Goal: Transaction & Acquisition: Book appointment/travel/reservation

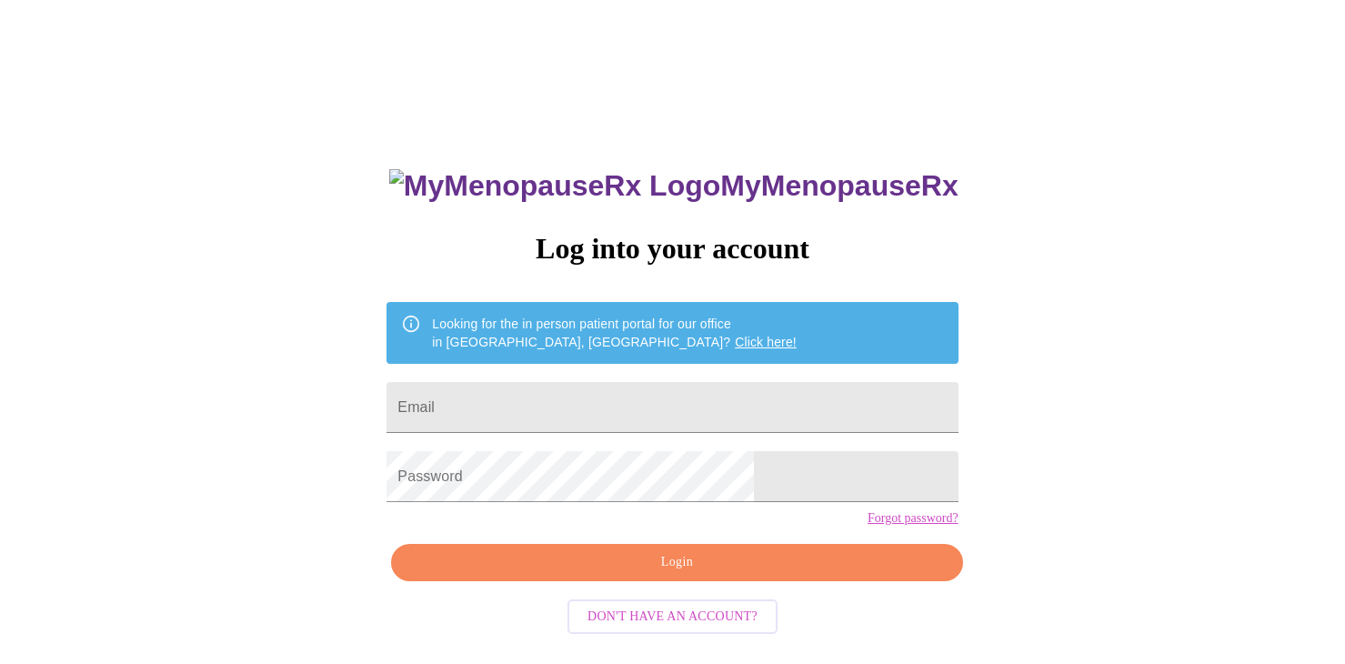
scroll to position [18, 0]
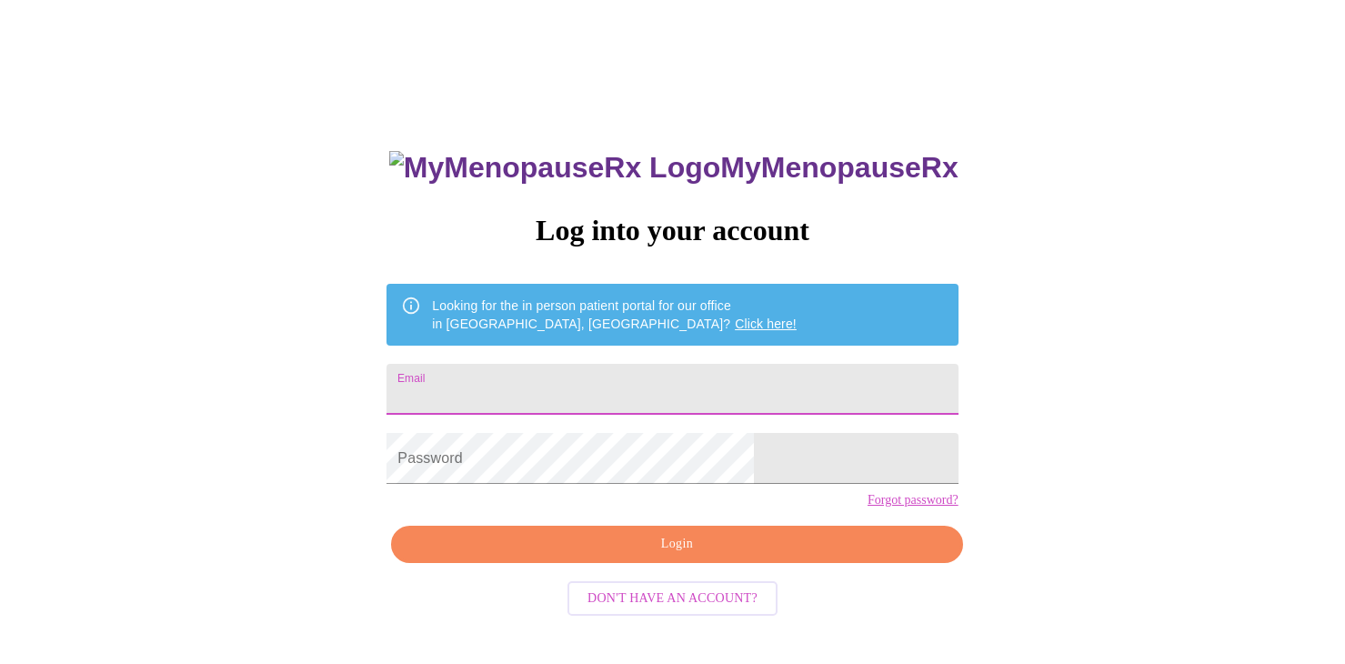
click at [784, 366] on input "Email" at bounding box center [671, 389] width 571 height 51
type input "[EMAIL_ADDRESS][DOMAIN_NAME]"
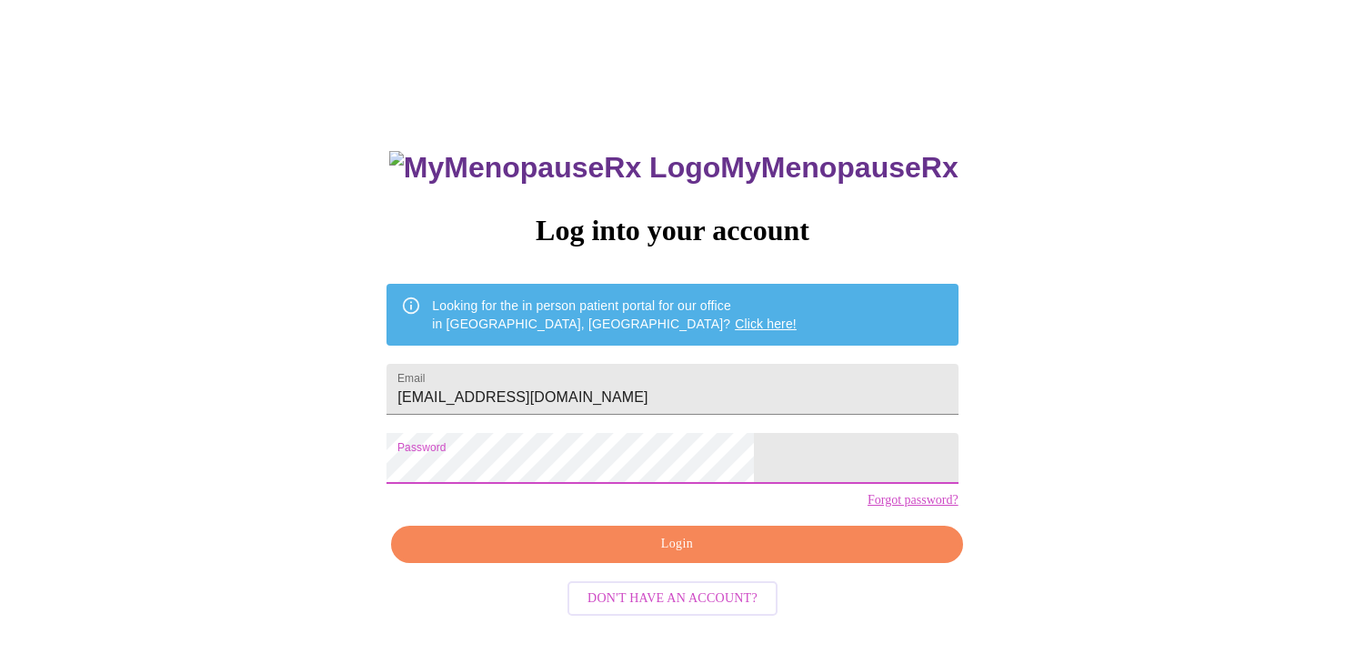
click at [688, 556] on span "Login" at bounding box center [676, 544] width 529 height 23
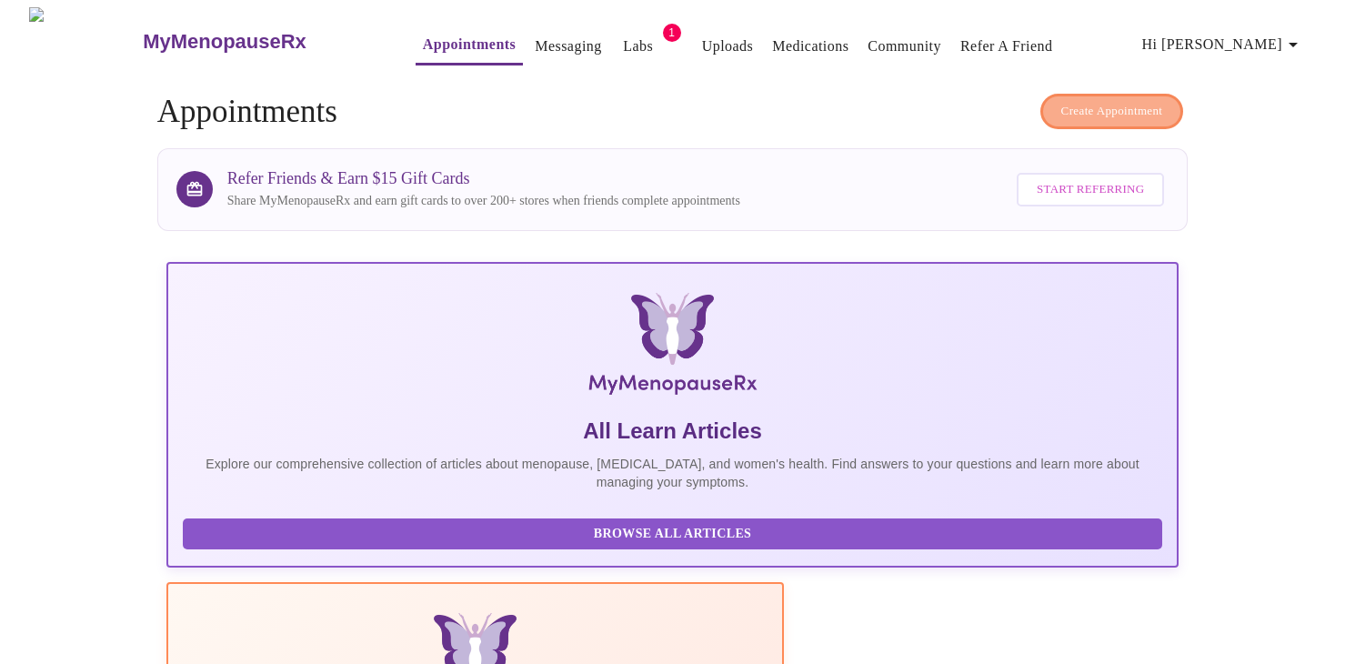
click at [1089, 112] on span "Create Appointment" at bounding box center [1112, 111] width 102 height 21
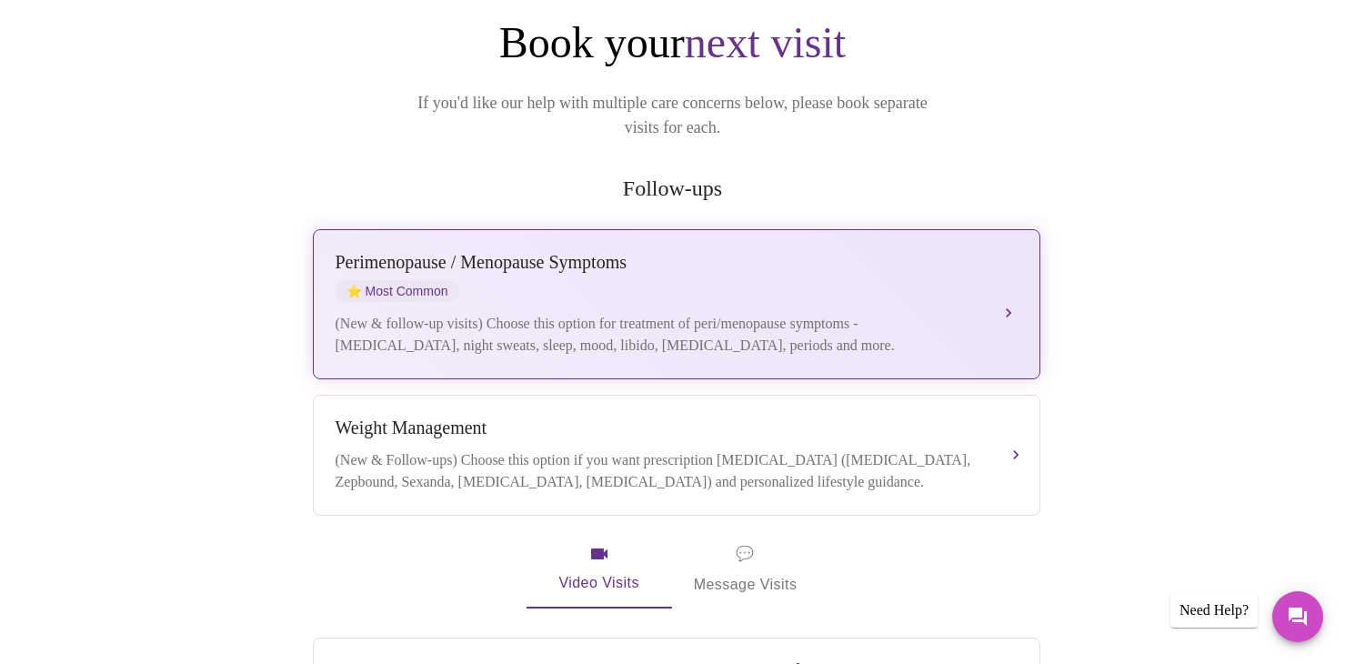
scroll to position [224, 0]
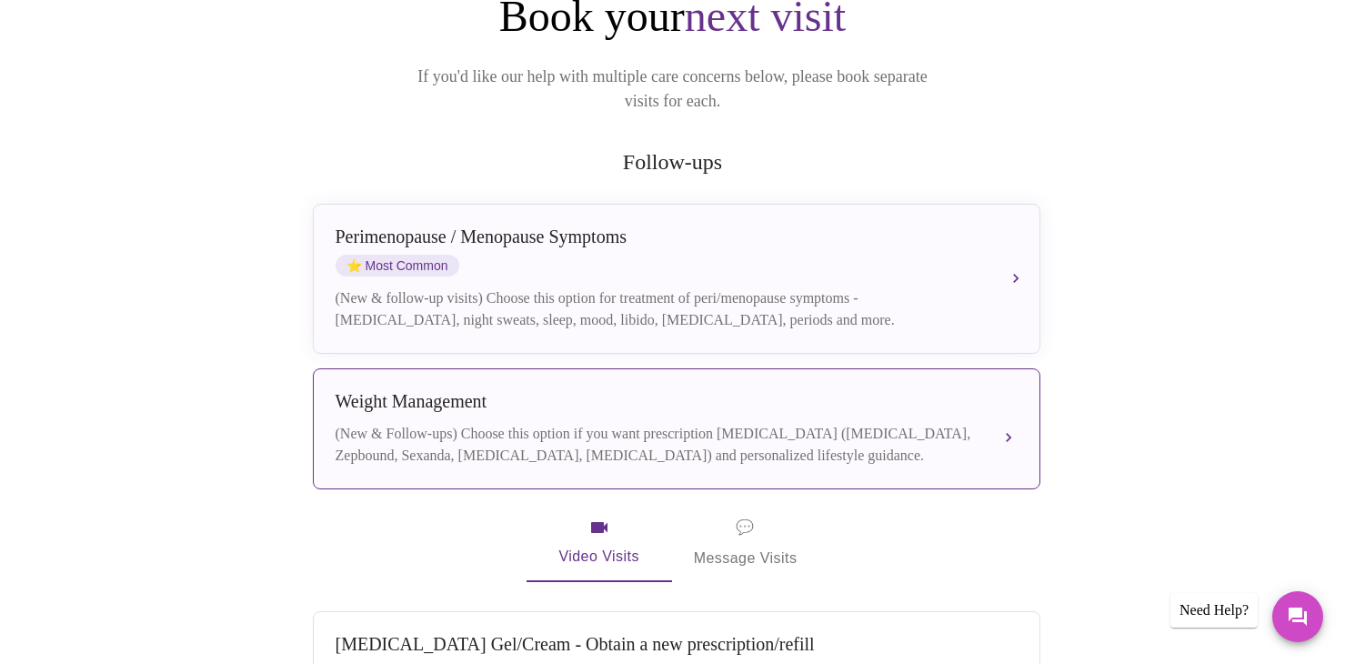
click at [846, 424] on div "(New & Follow-ups) Choose this option if you want prescription [MEDICAL_DATA] (…" at bounding box center [659, 445] width 646 height 44
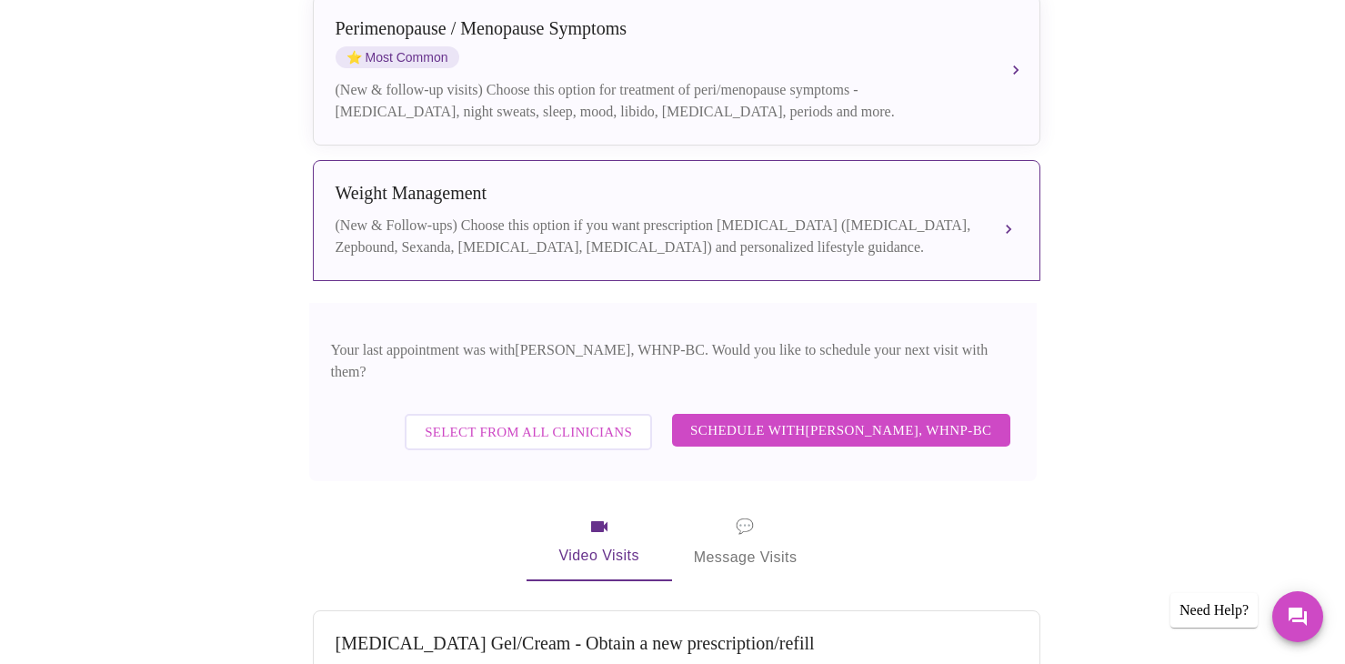
scroll to position [433, 0]
click at [847, 417] on span "Schedule with [PERSON_NAME], WHNP-BC" at bounding box center [841, 429] width 302 height 24
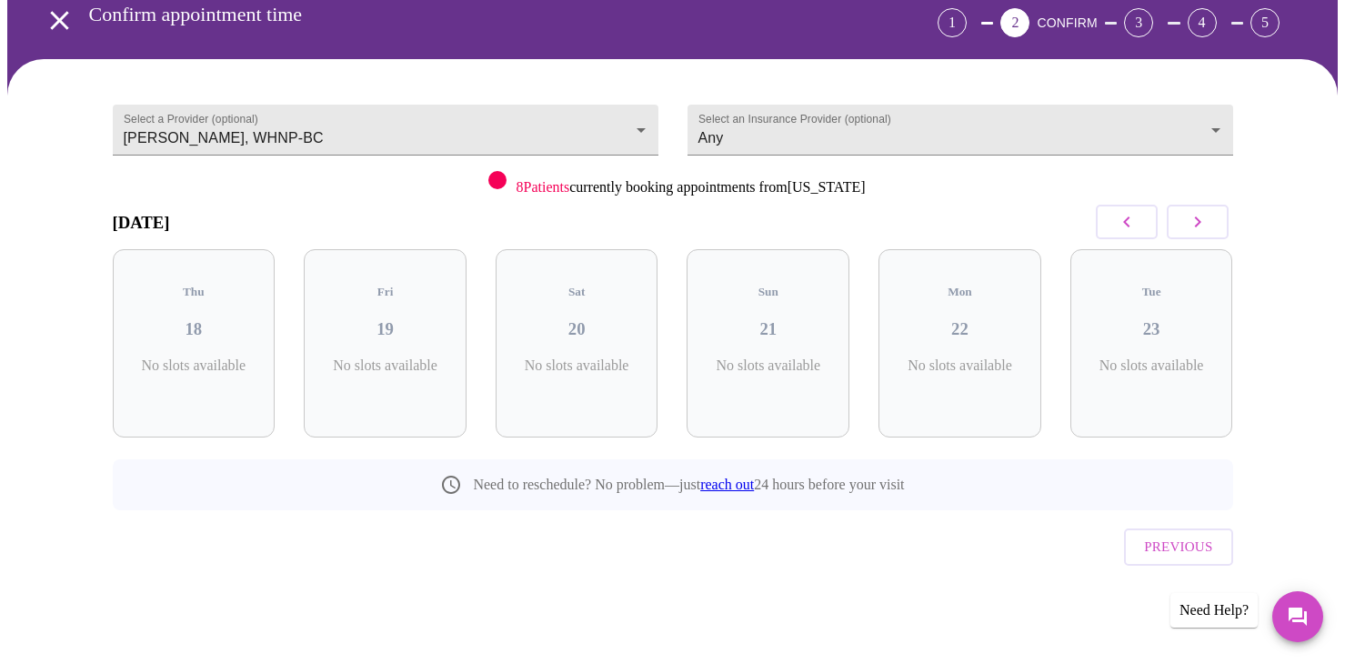
scroll to position [51, 0]
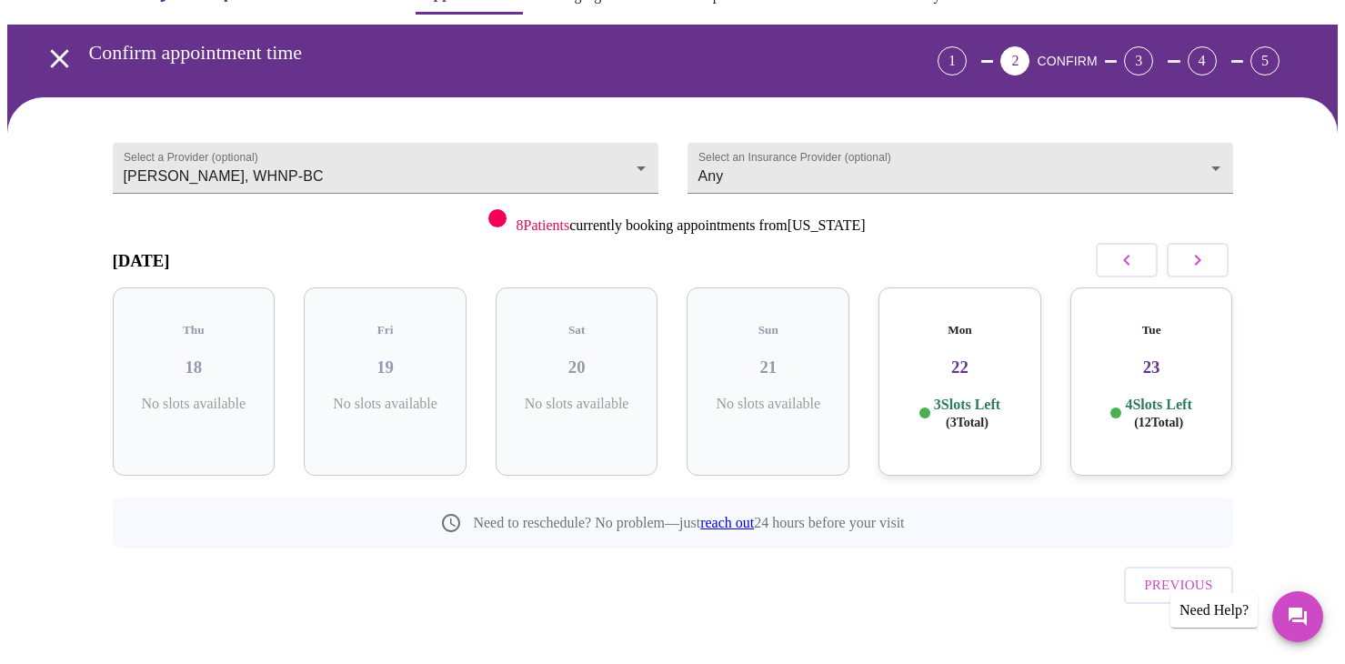
click at [957, 357] on h3 "22" at bounding box center [960, 367] width 134 height 20
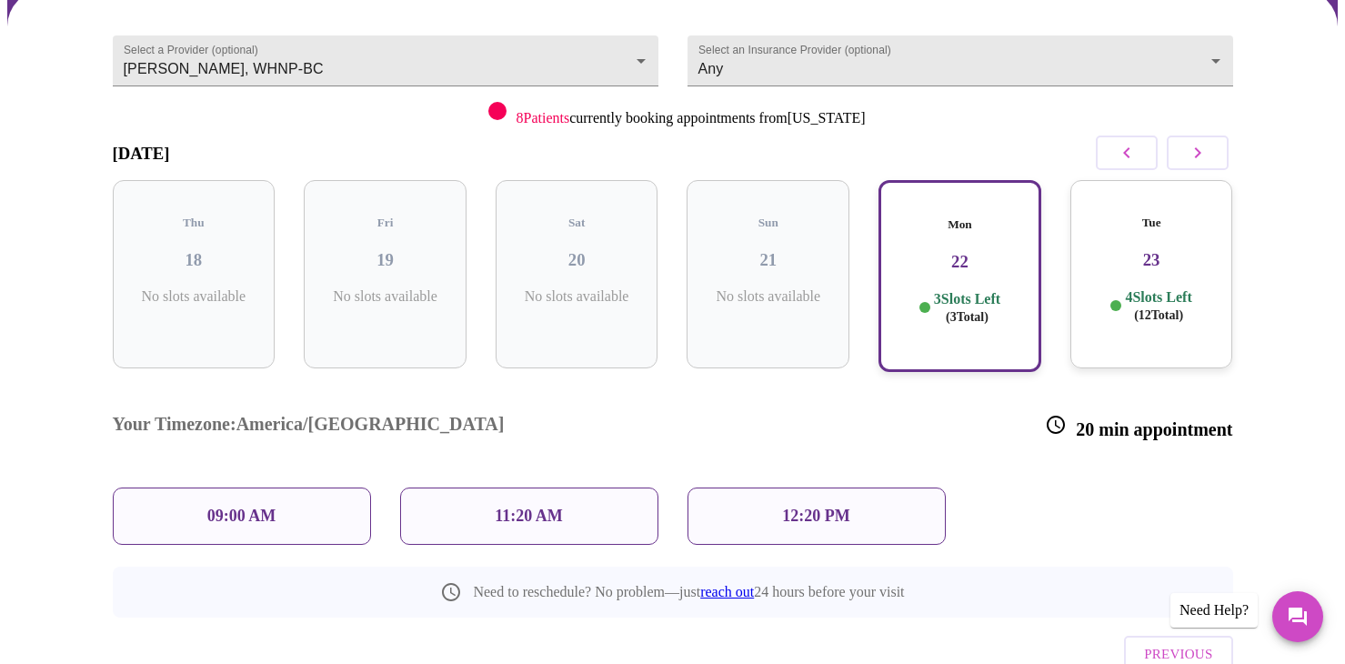
scroll to position [162, 0]
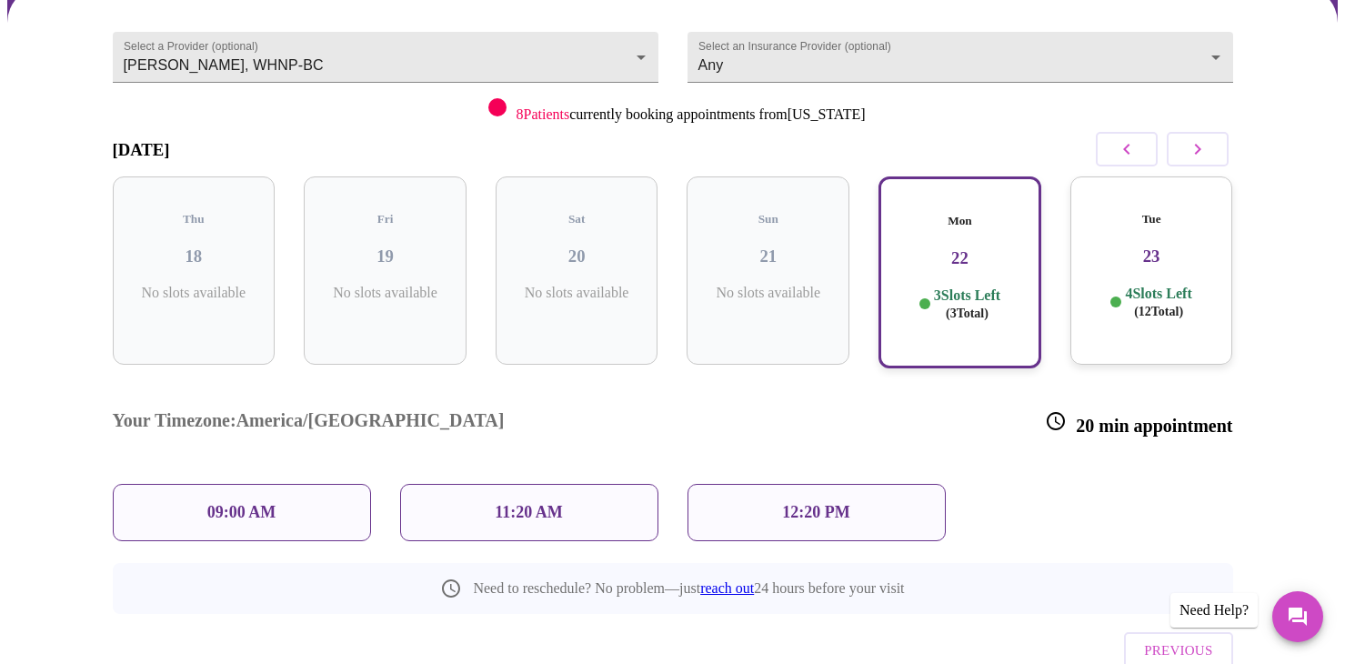
click at [247, 484] on div "09:00 AM" at bounding box center [242, 512] width 258 height 57
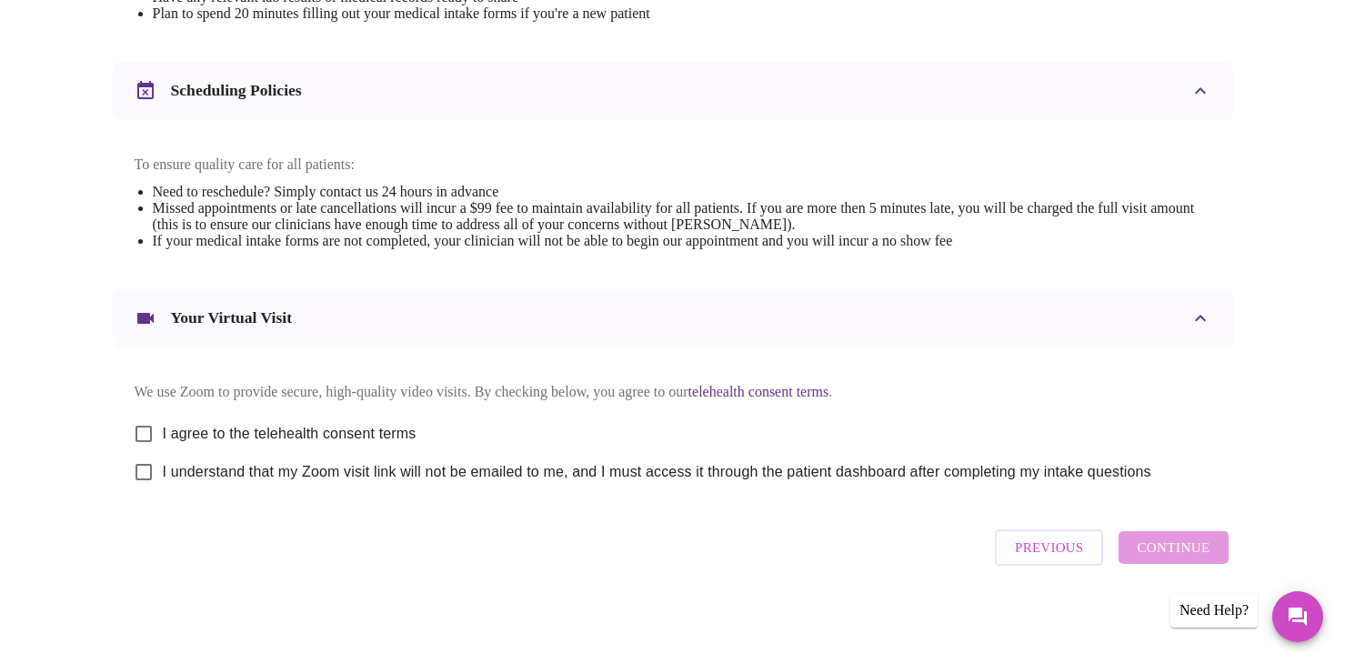
scroll to position [654, 0]
click at [143, 430] on input "I agree to the telehealth consent terms" at bounding box center [144, 434] width 38 height 38
checkbox input "true"
click at [143, 468] on input "I understand that my Zoom visit link will not be emailed to me, and I must acce…" at bounding box center [144, 472] width 38 height 38
checkbox input "true"
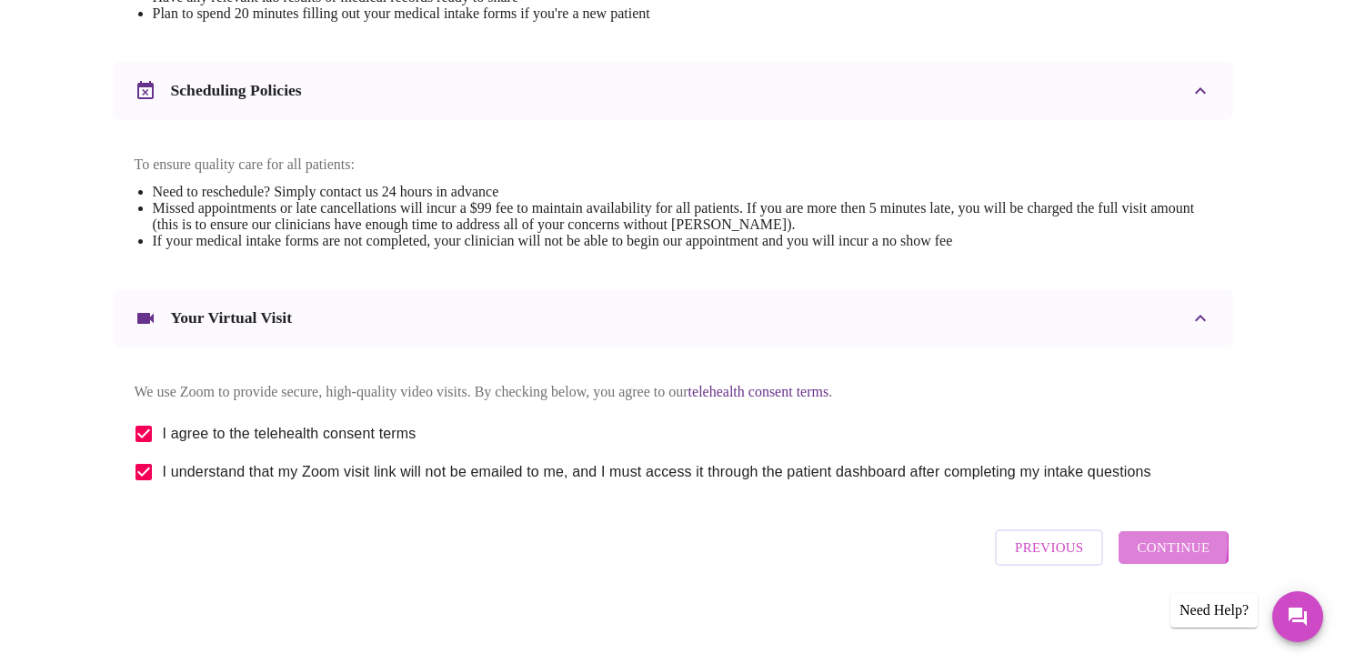
click at [1151, 551] on span "Continue" at bounding box center [1173, 548] width 73 height 24
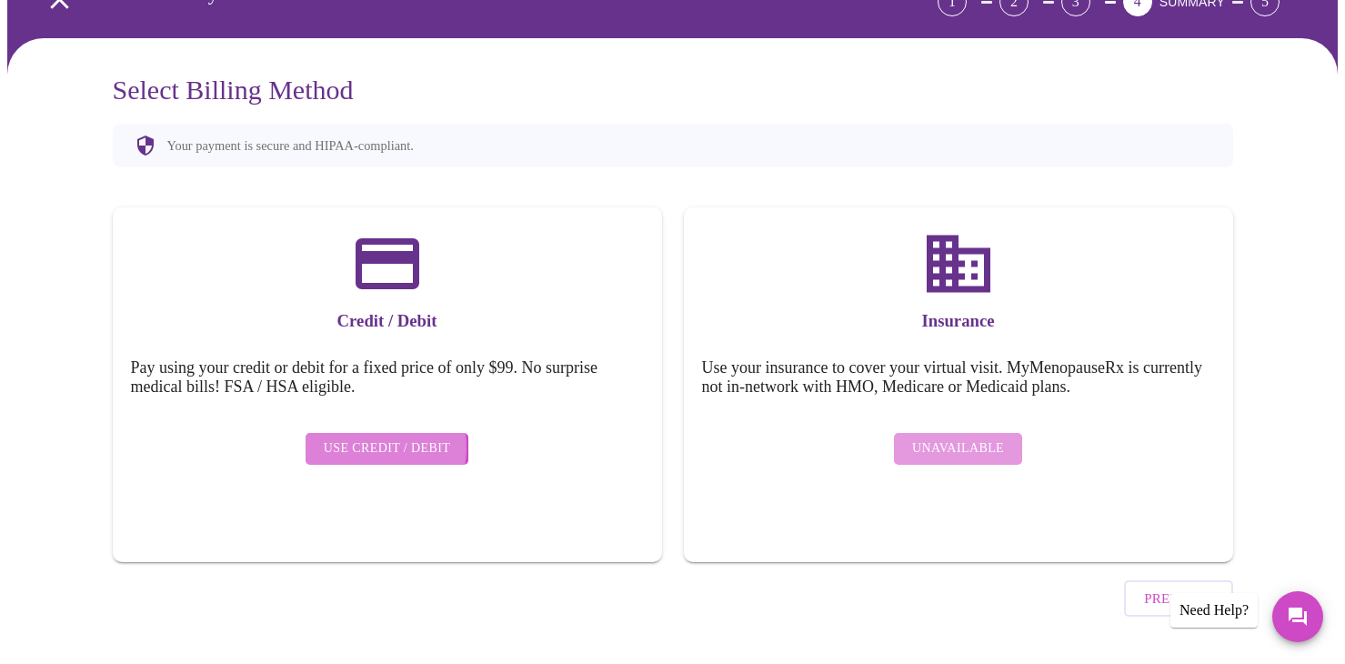
click at [373, 437] on span "Use Credit / Debit" at bounding box center [387, 448] width 127 height 23
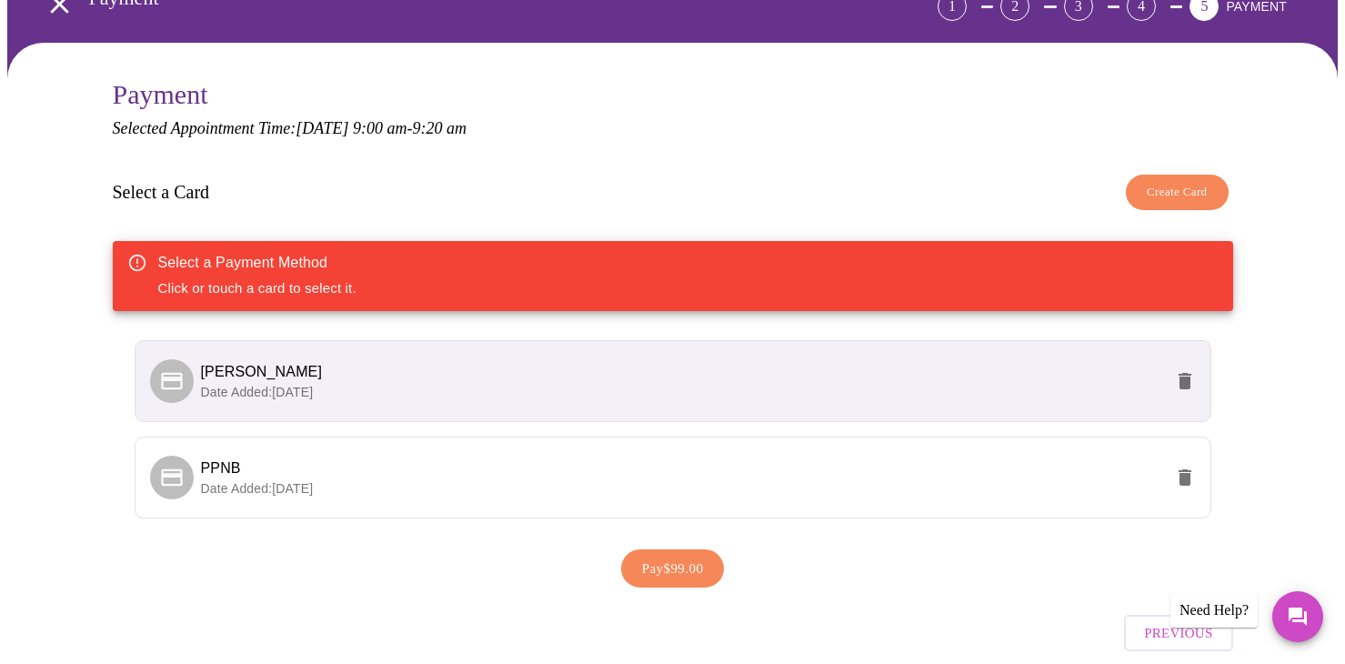
scroll to position [176, 0]
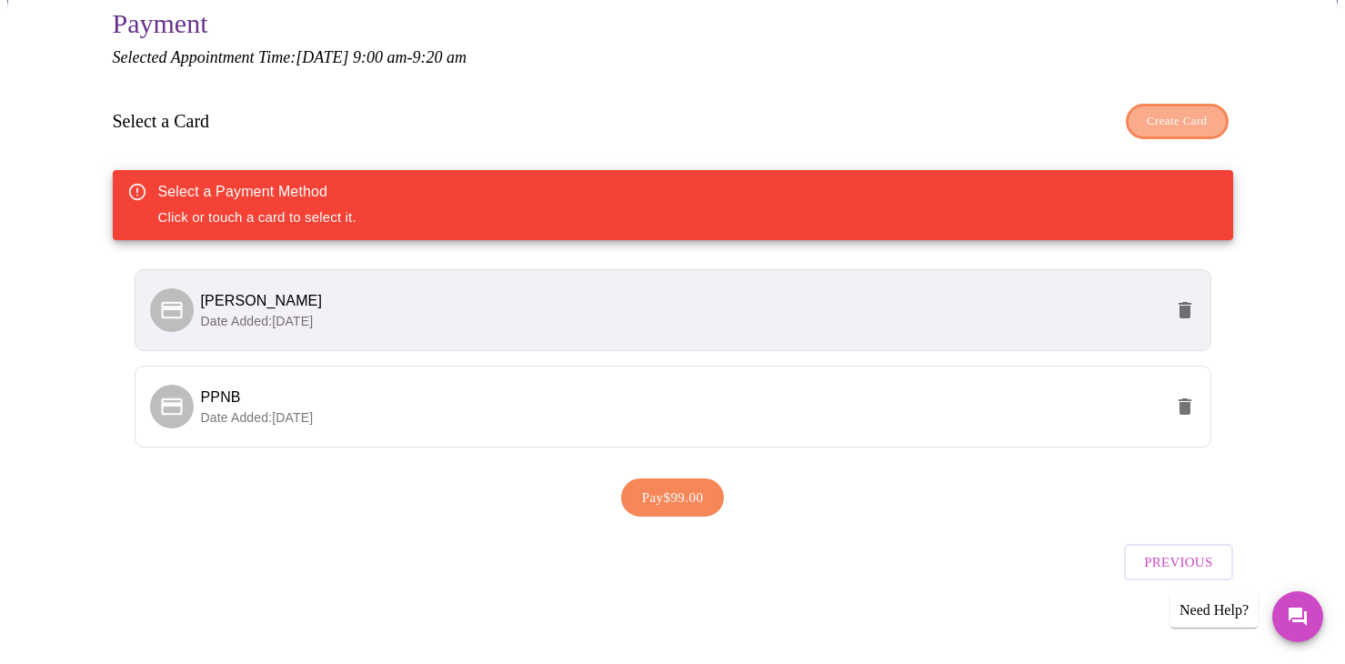
click at [1176, 116] on span "Create Card" at bounding box center [1177, 121] width 61 height 21
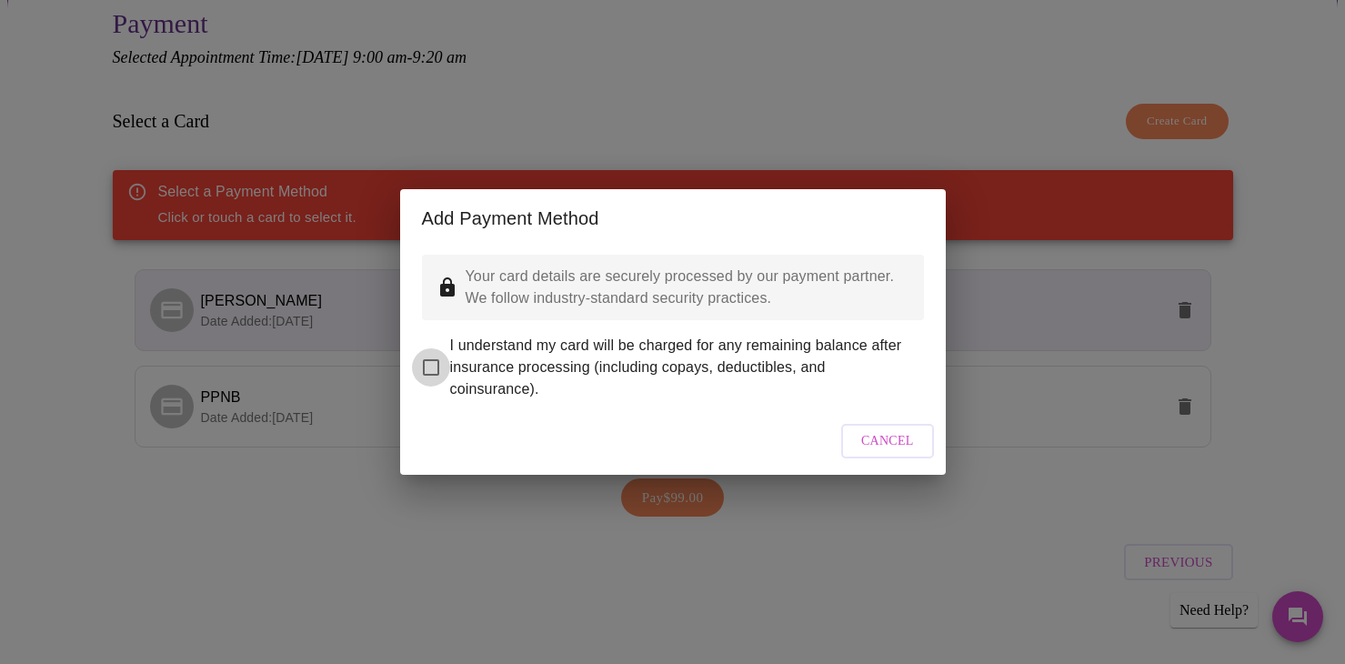
click at [419, 365] on input "I understand my card will be charged for any remaining balance after insurance …" at bounding box center [431, 367] width 38 height 38
checkbox input "true"
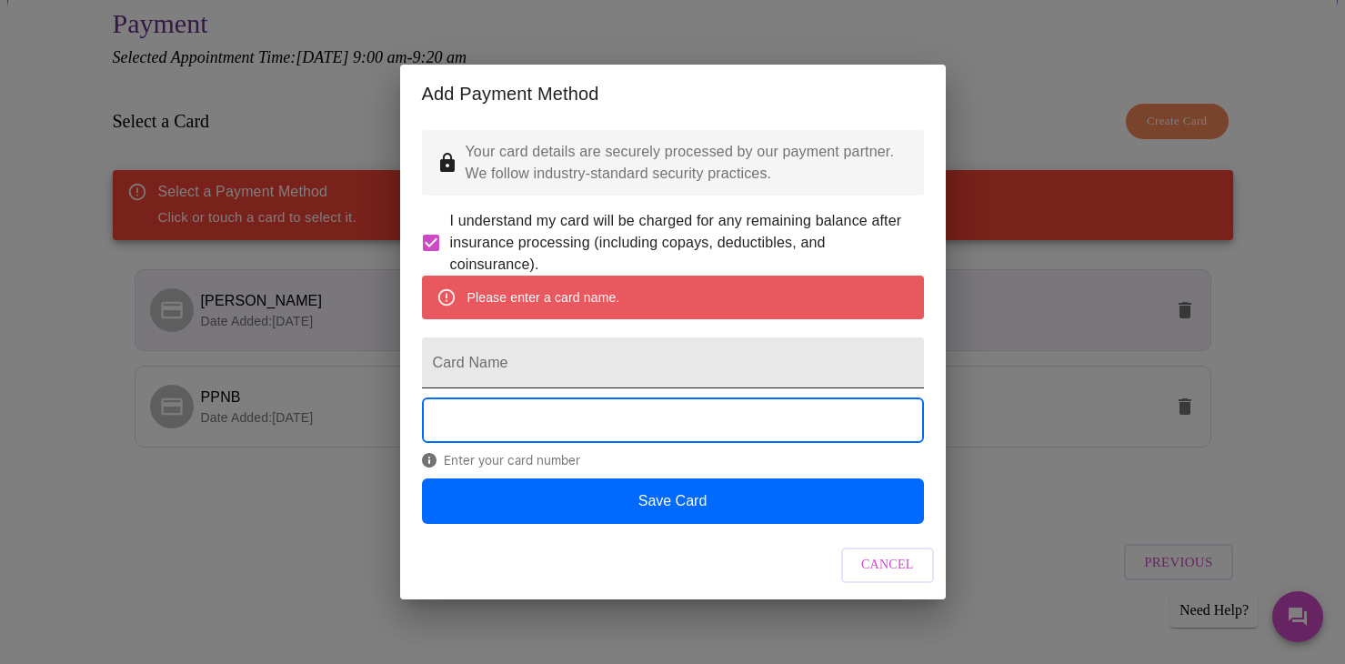
click at [455, 376] on input "Card Name" at bounding box center [673, 362] width 502 height 51
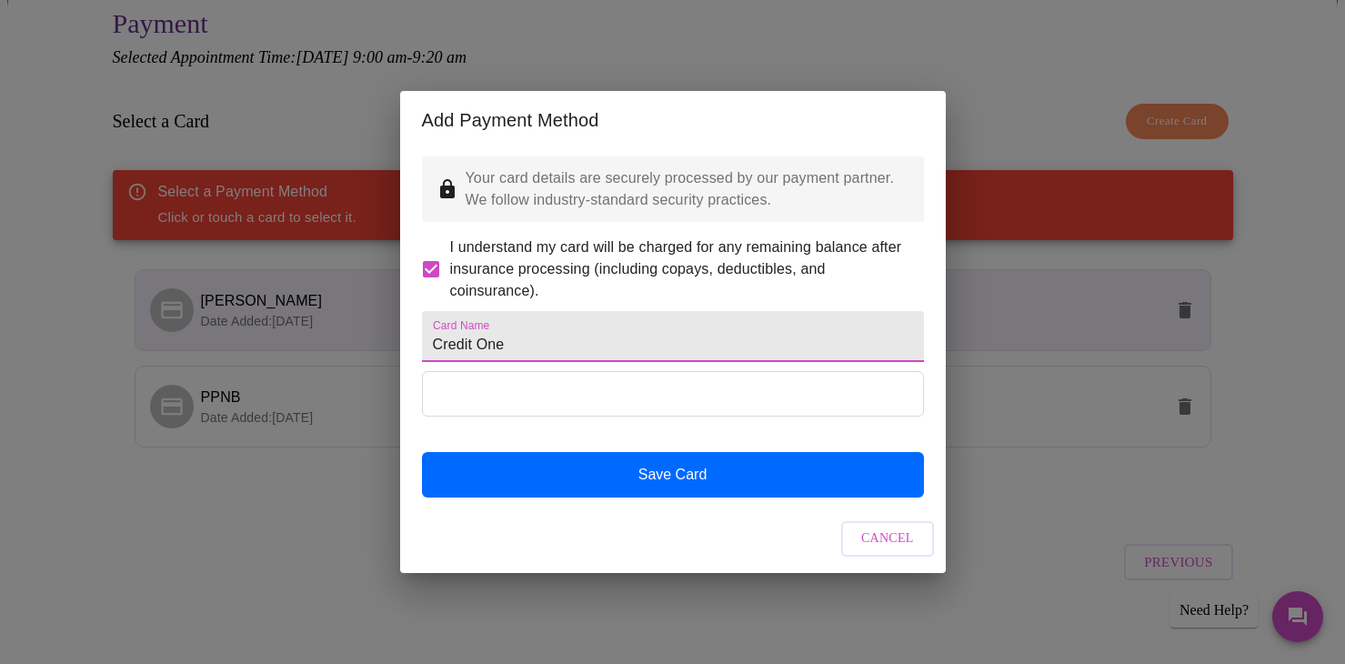
type input "Credit One"
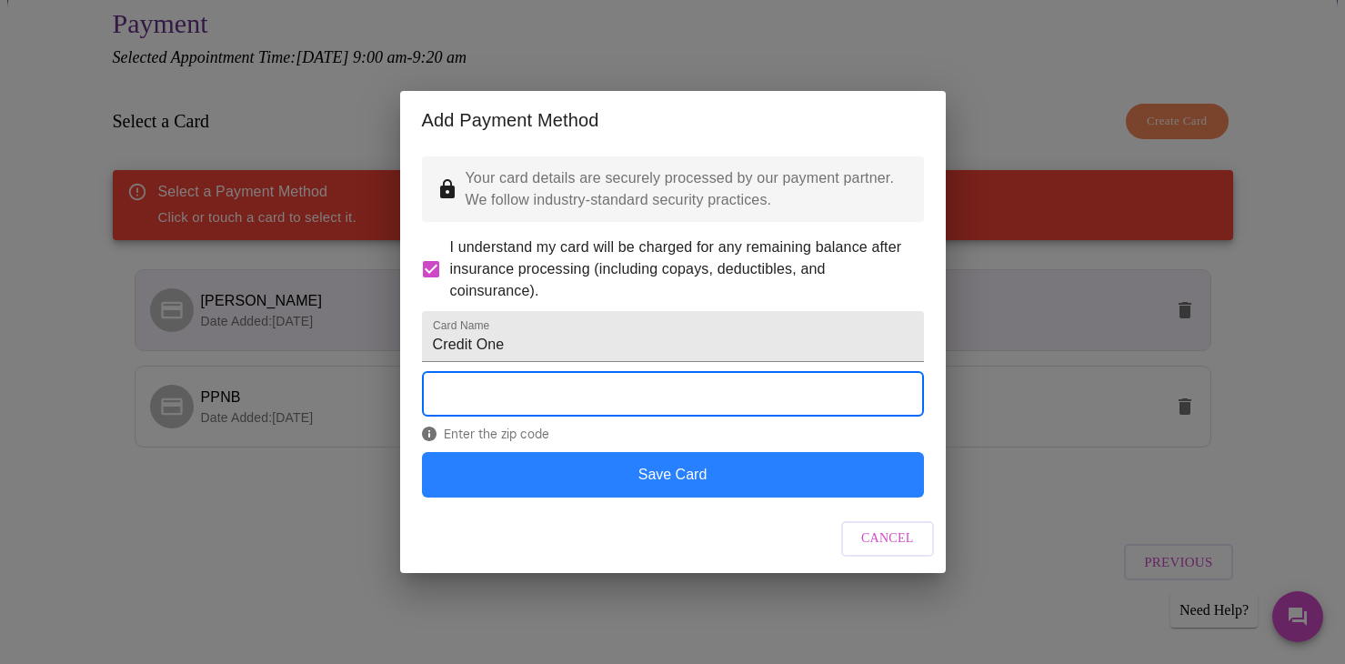
click at [627, 497] on button "Save Card" at bounding box center [673, 474] width 502 height 45
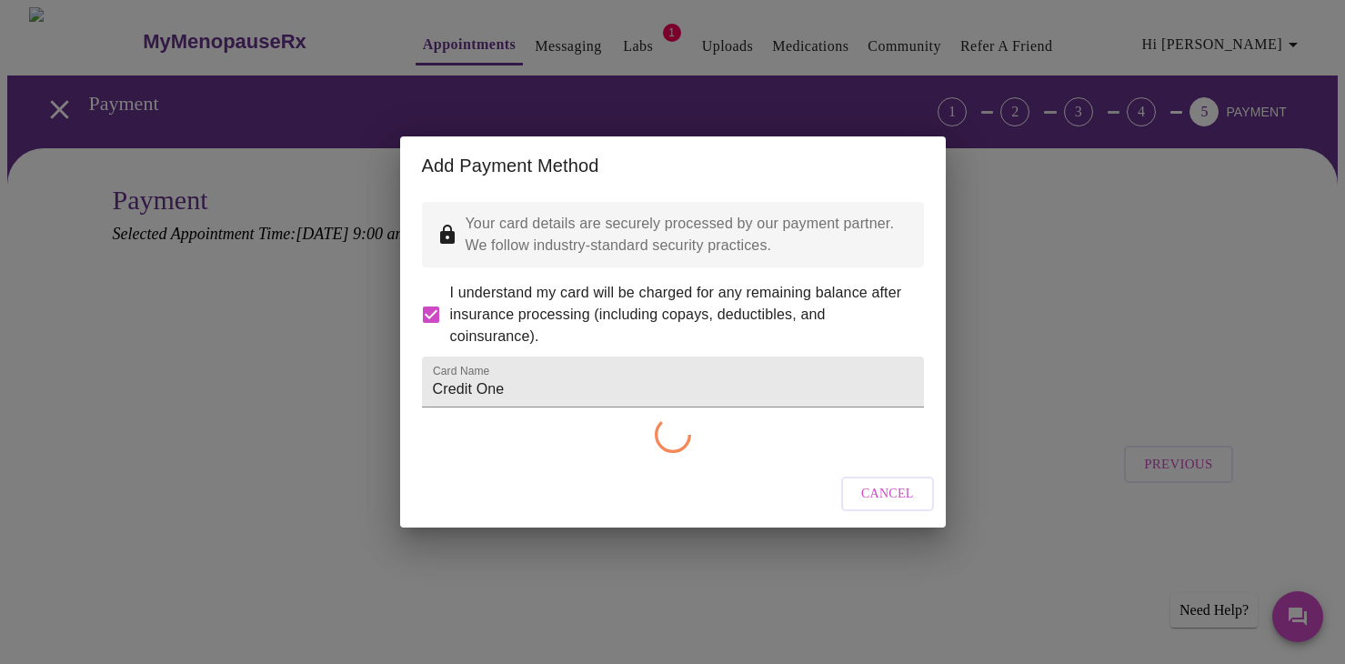
scroll to position [0, 0]
checkbox input "false"
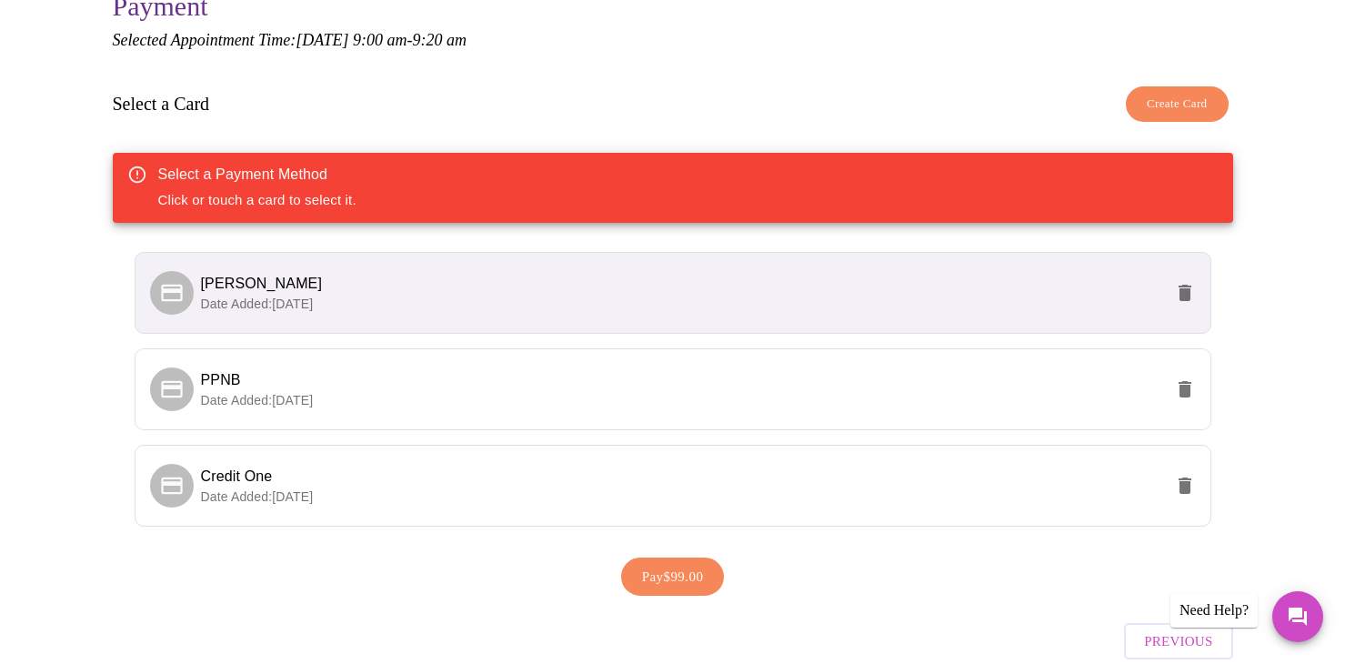
scroll to position [195, 0]
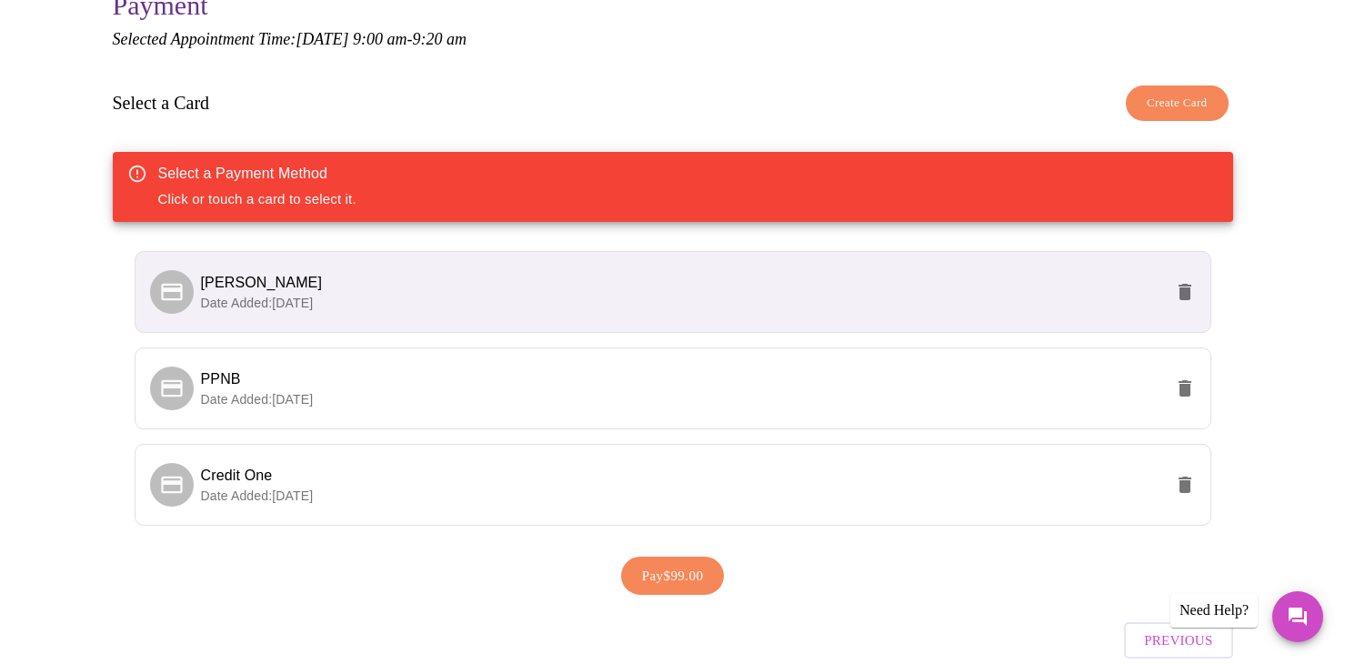
click at [627, 504] on li "Credit One Date Added: 09-18-2025" at bounding box center [673, 485] width 1077 height 82
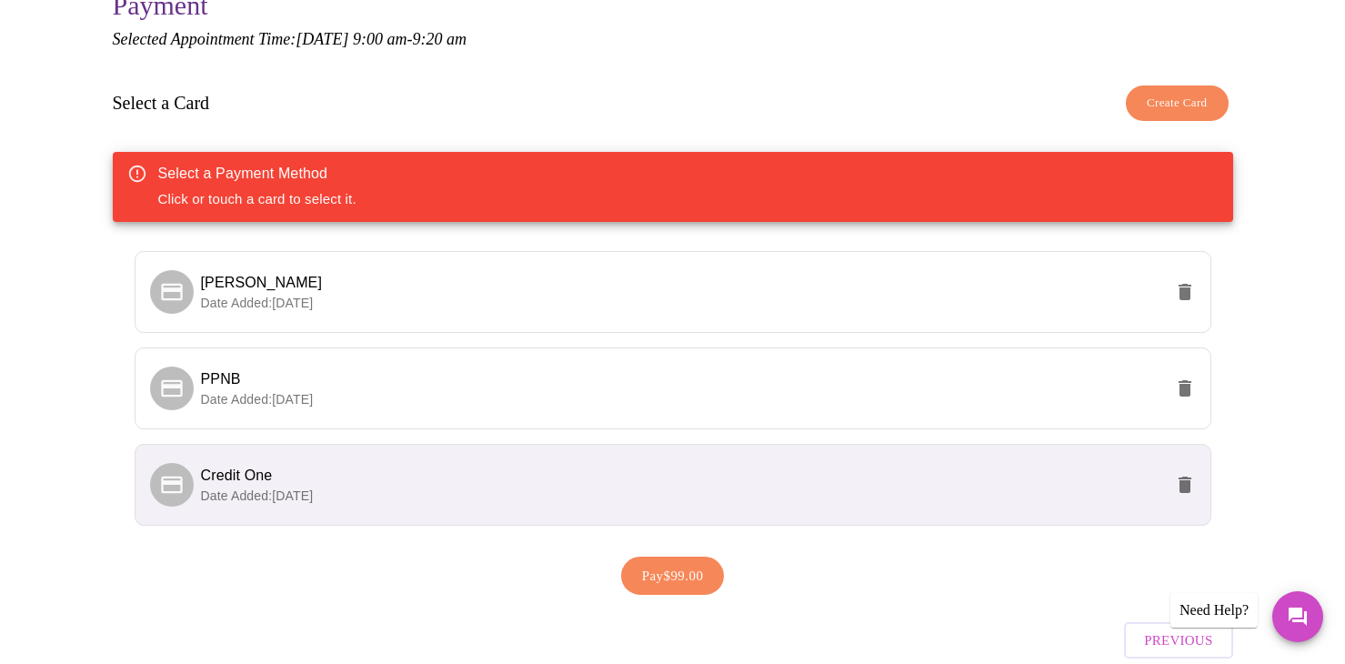
click at [660, 564] on span "Pay $99.00" at bounding box center [673, 576] width 62 height 24
